Goal: Book appointment/travel/reservation

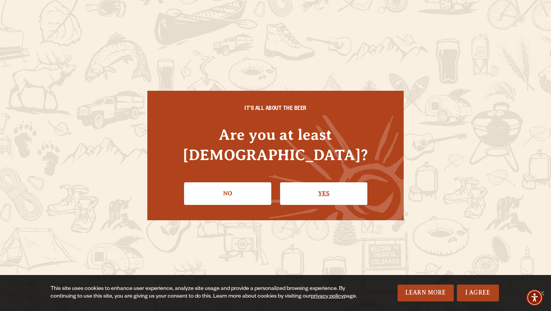
click at [317, 187] on link "Yes" at bounding box center [323, 193] width 87 height 22
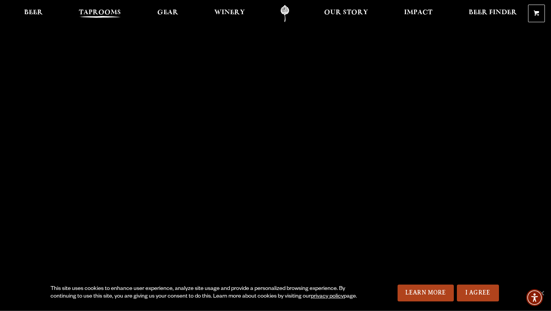
click at [96, 10] on span "Taprooms" at bounding box center [100, 13] width 42 height 6
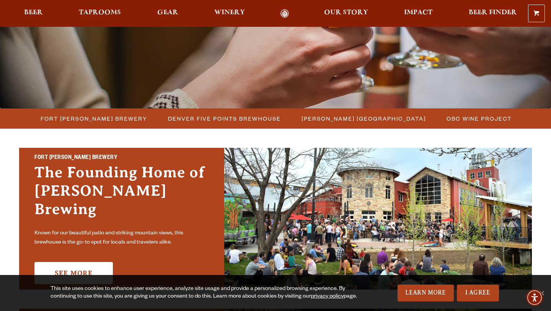
scroll to position [144, 0]
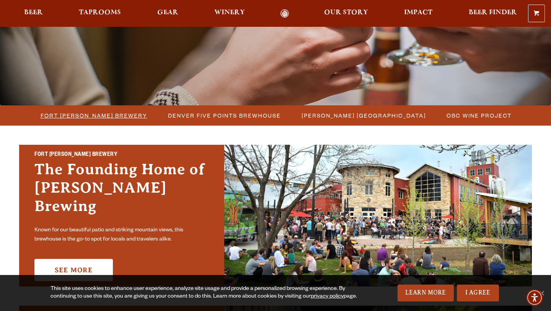
click at [112, 112] on span "Fort [PERSON_NAME] Brewery" at bounding box center [94, 115] width 107 height 11
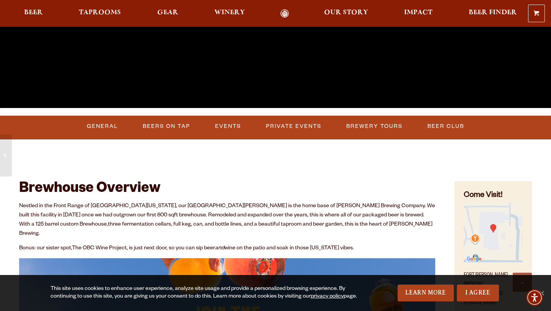
scroll to position [203, 0]
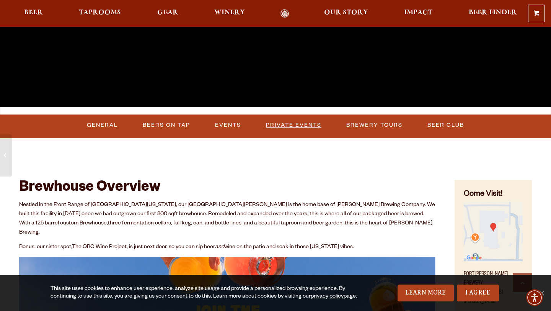
click at [298, 131] on link "Private Events" at bounding box center [294, 125] width 62 height 18
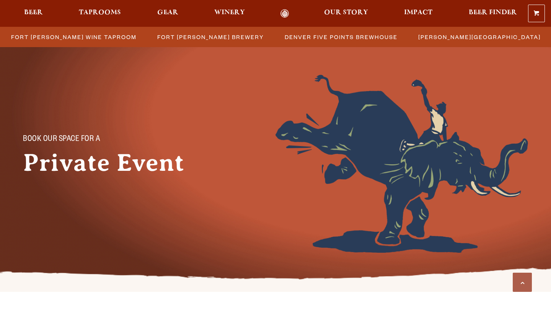
scroll to position [295, 0]
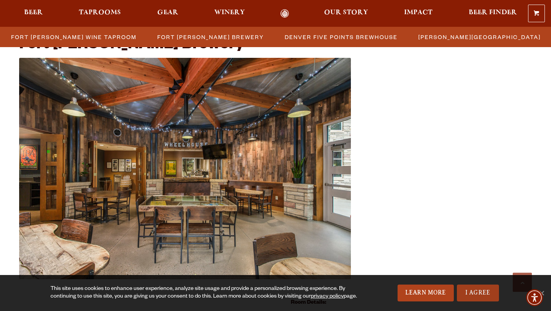
click at [471, 288] on link "I Agree" at bounding box center [478, 292] width 42 height 17
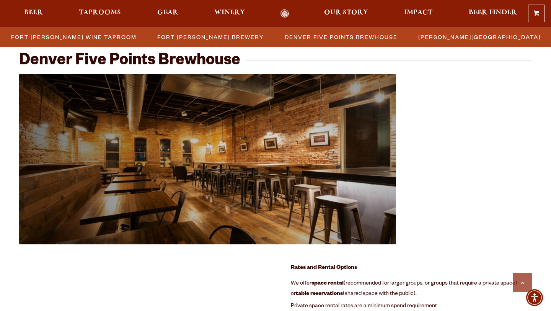
scroll to position [799, 0]
